Goal: Task Accomplishment & Management: Complete application form

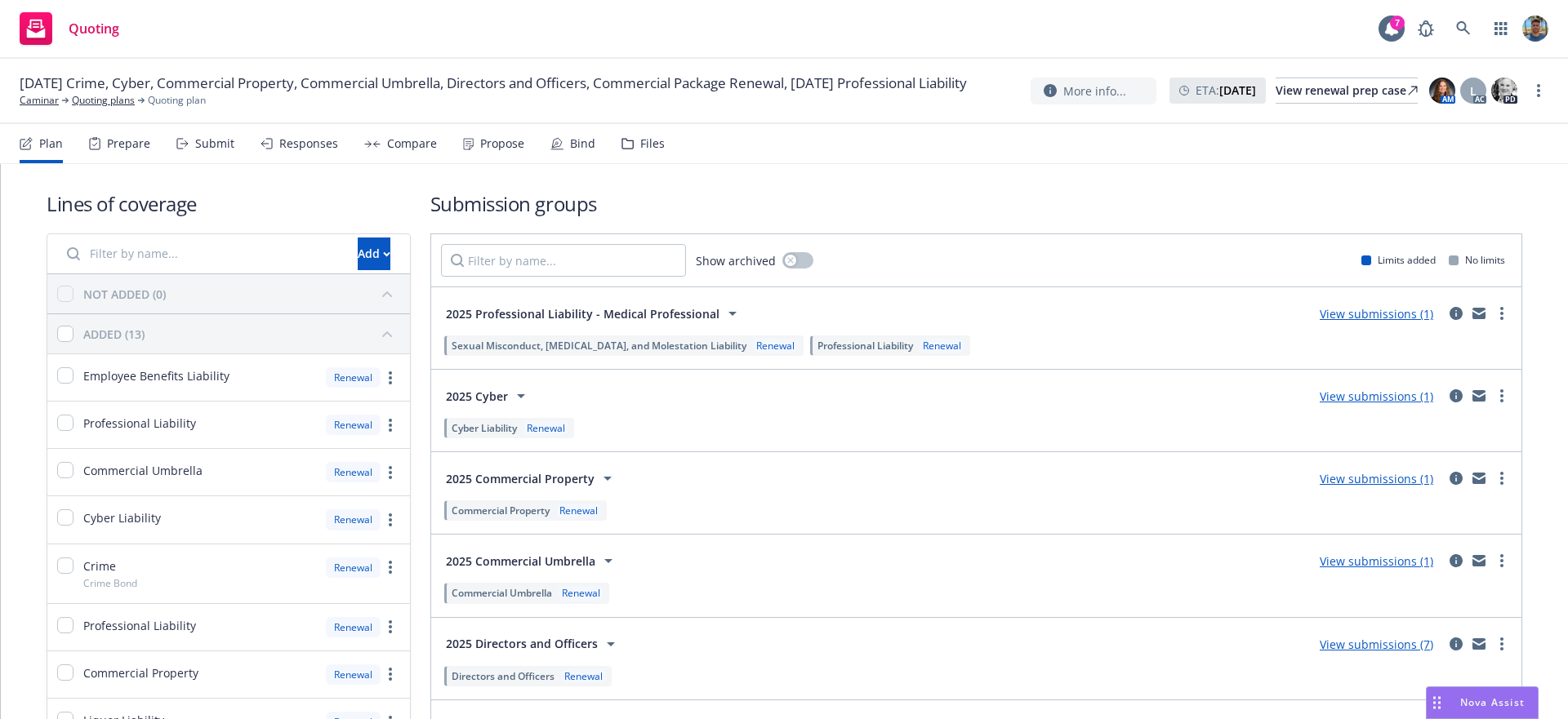
scroll to position [81, 0]
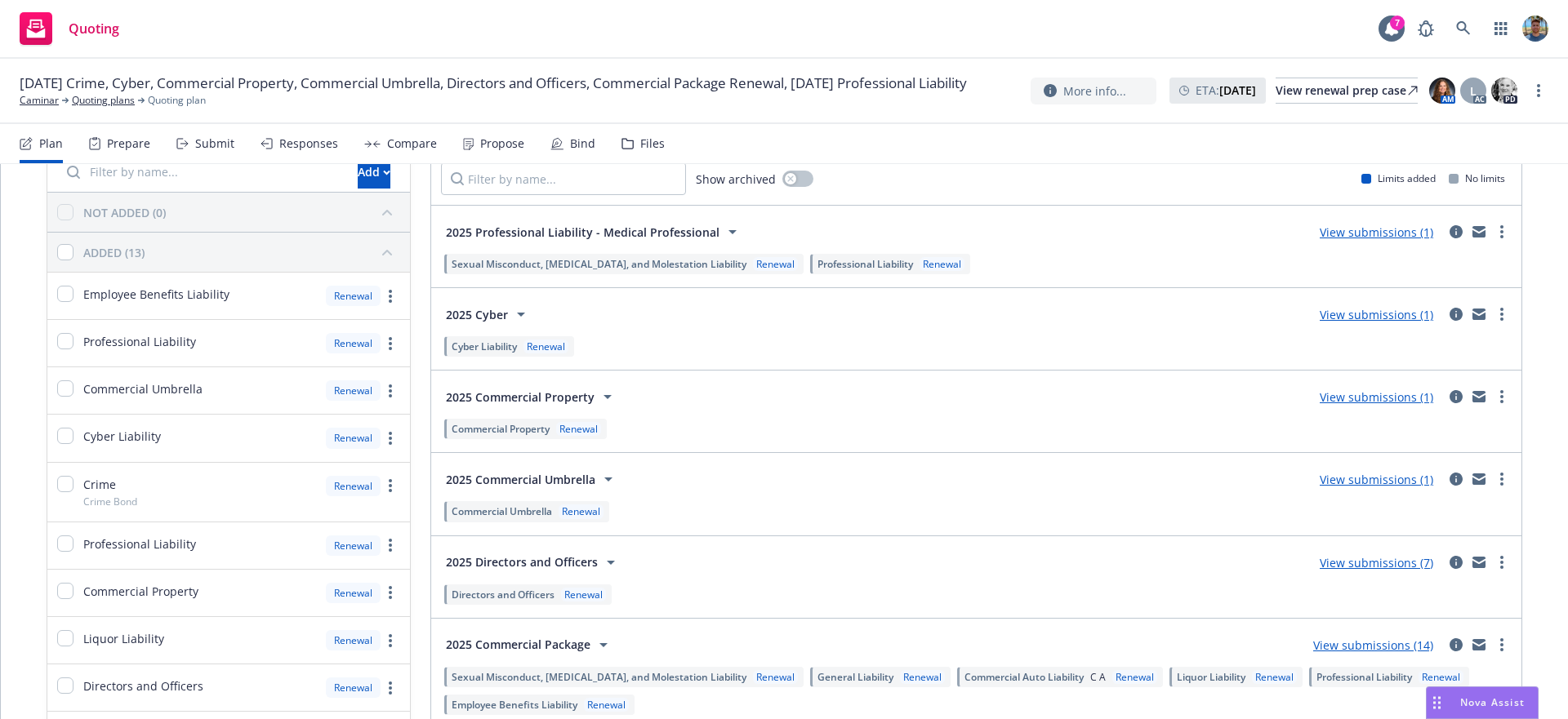
click at [197, 142] on div "Submit" at bounding box center [215, 144] width 39 height 13
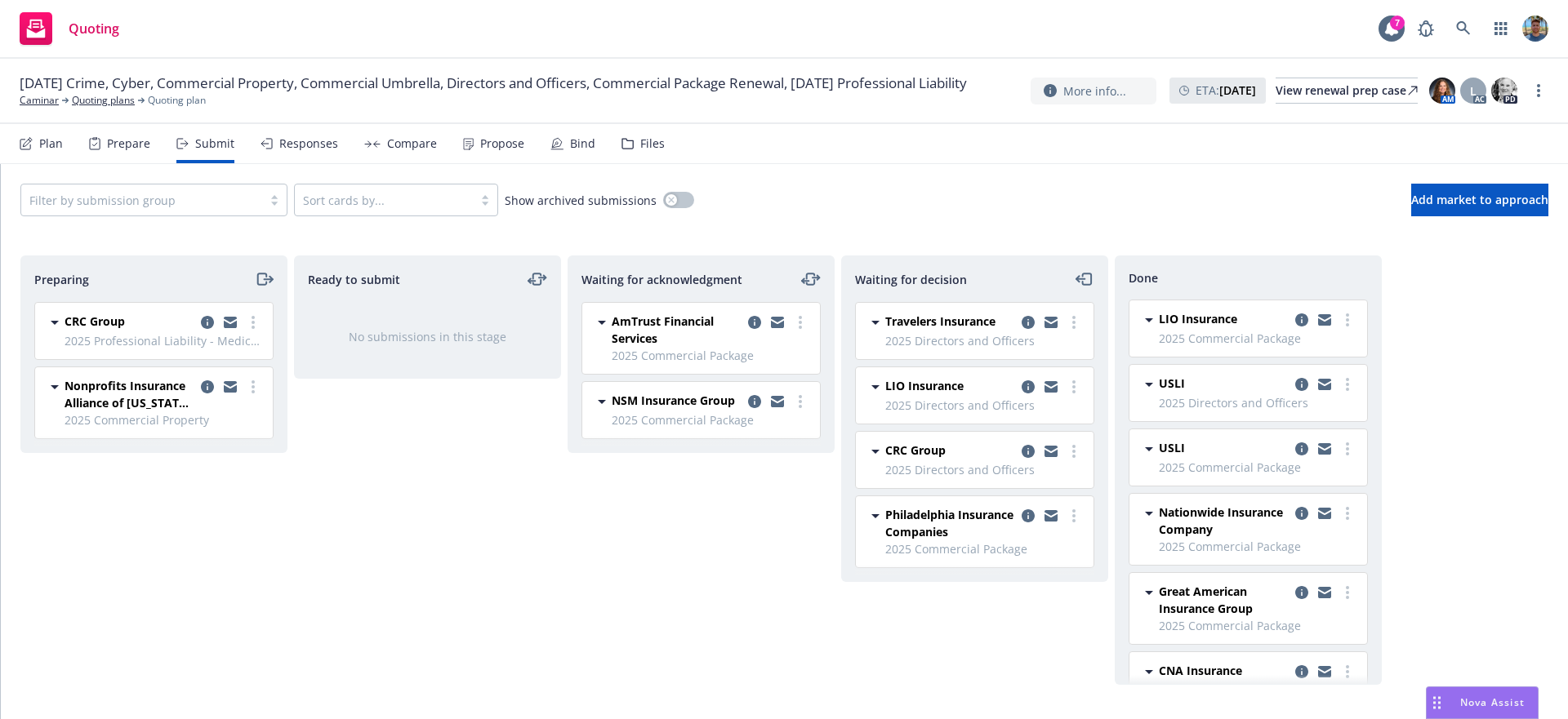
scroll to position [644, 0]
